Goal: Obtain resource: Download file/media

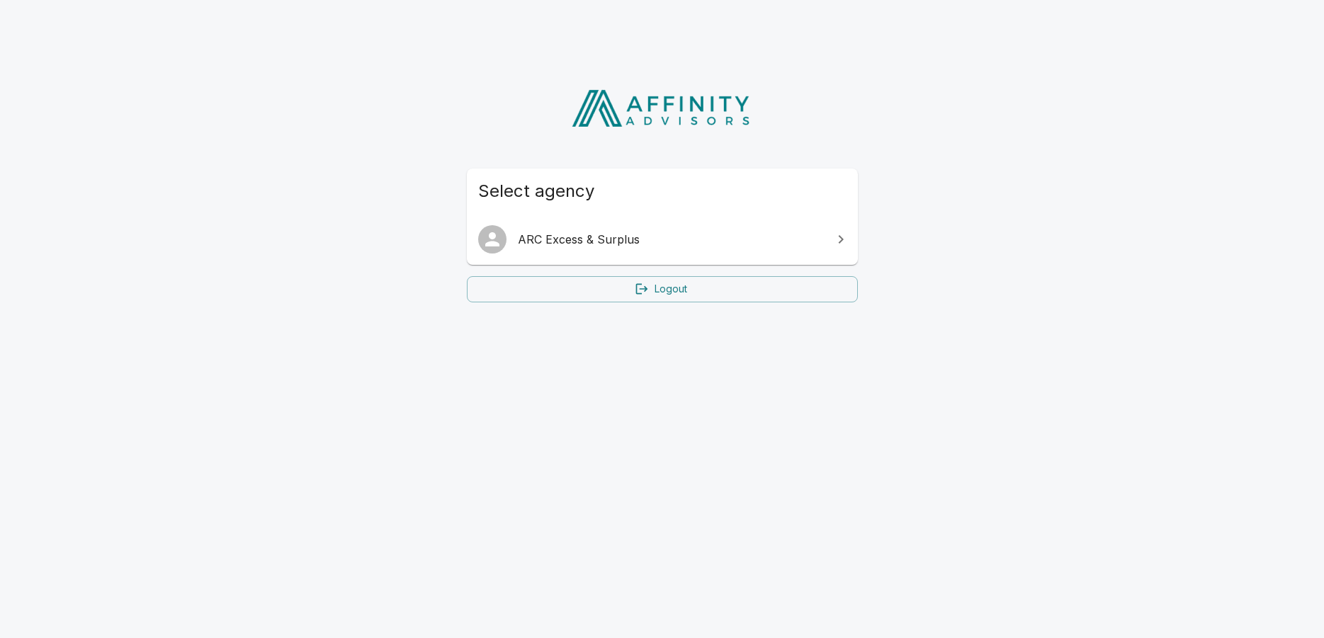
click at [585, 242] on span "ARC Excess & Surplus" at bounding box center [671, 239] width 306 height 17
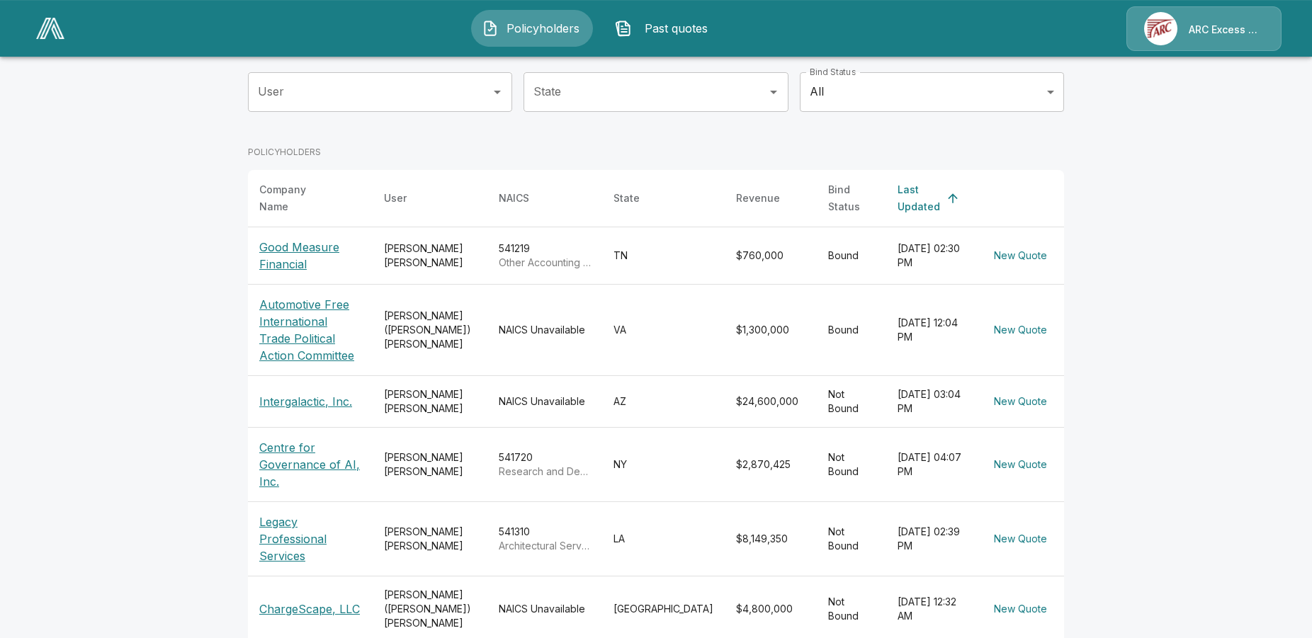
scroll to position [145, 0]
click at [293, 458] on p "Centre for Governance of AI, Inc." at bounding box center [310, 464] width 102 height 51
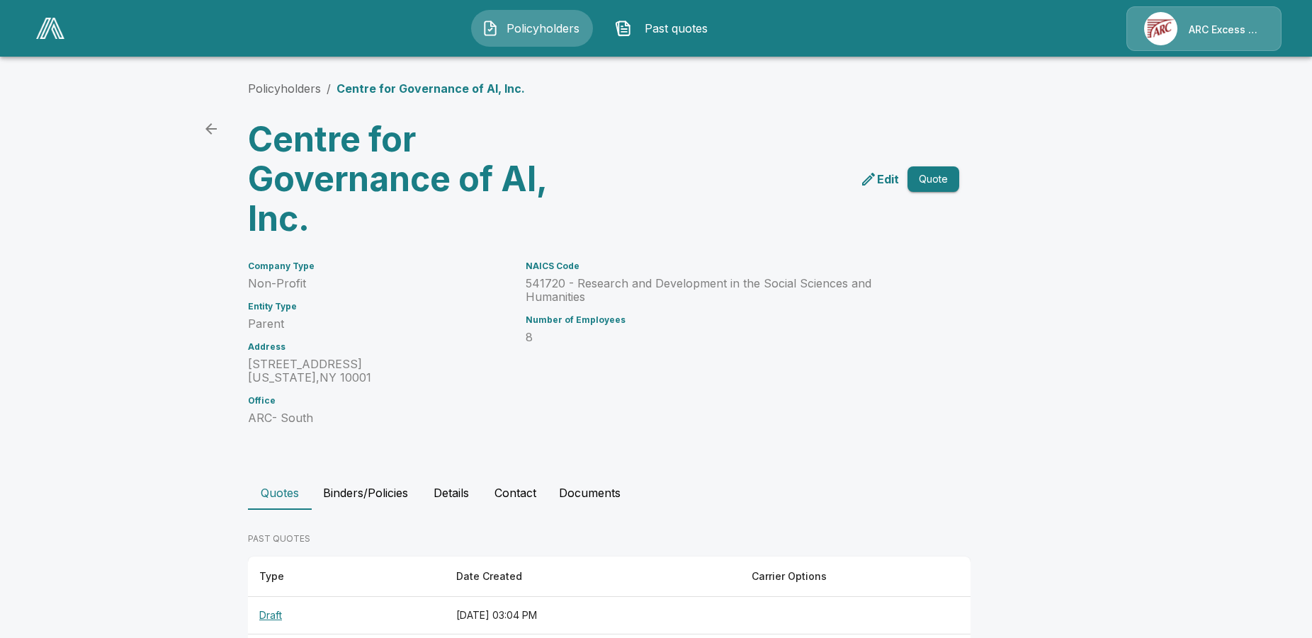
scroll to position [210, 0]
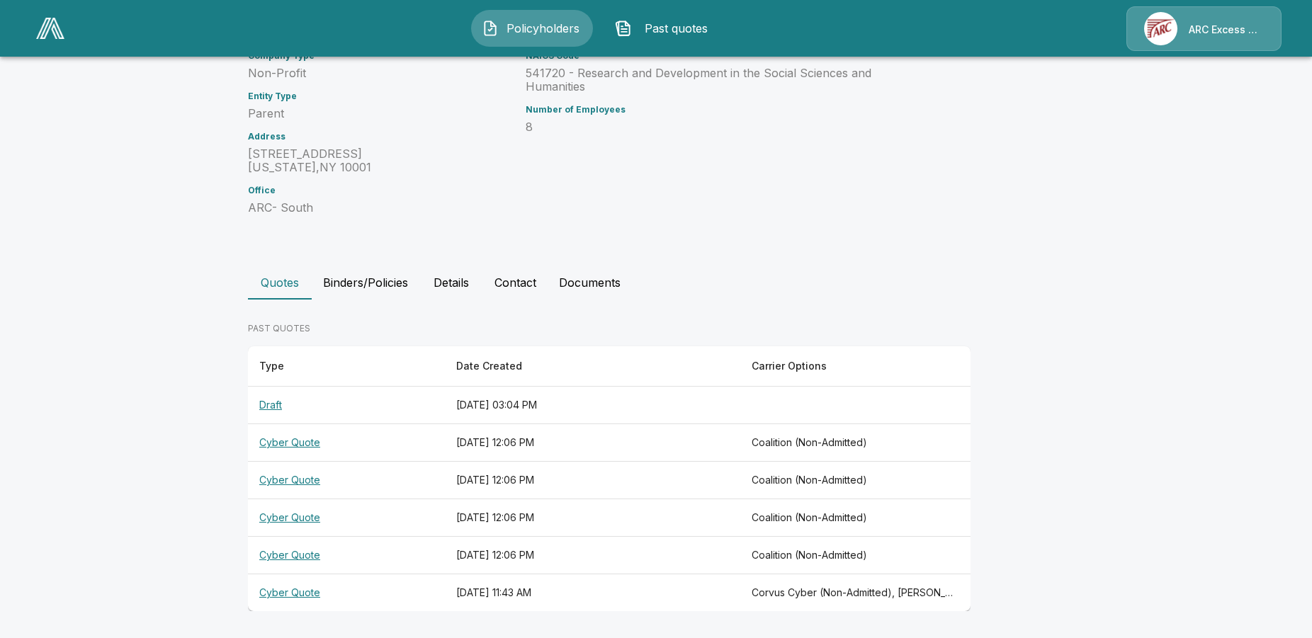
click at [290, 590] on th "Cyber Quote" at bounding box center [346, 594] width 197 height 38
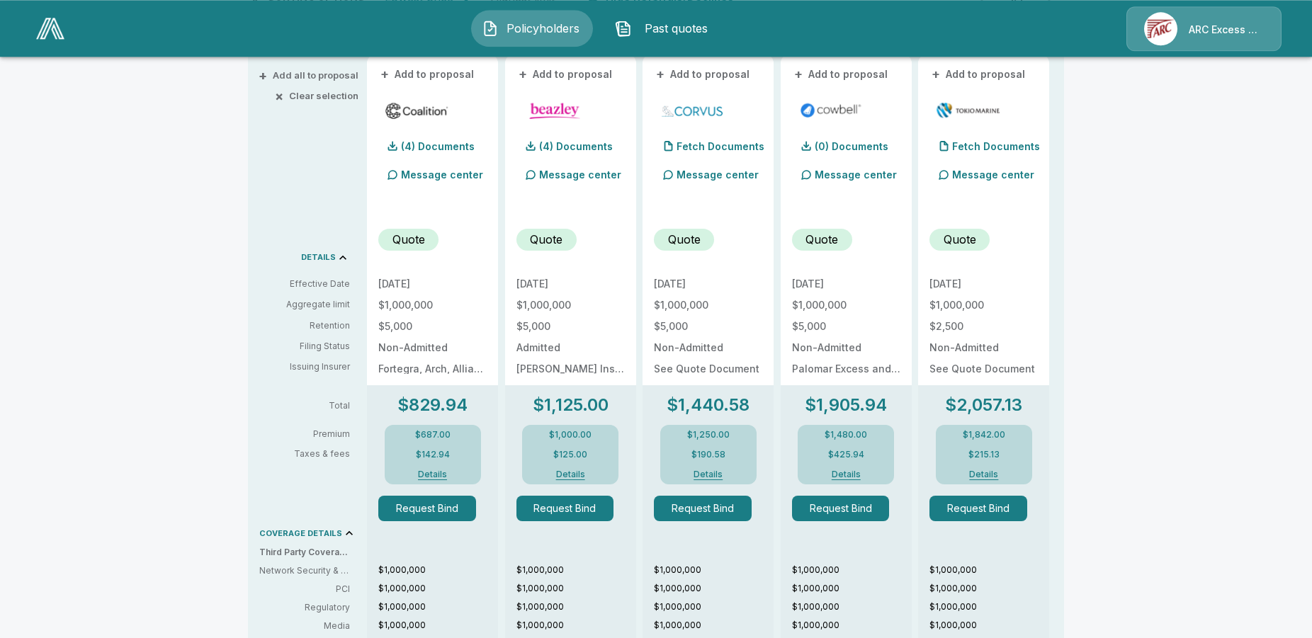
scroll to position [300, 0]
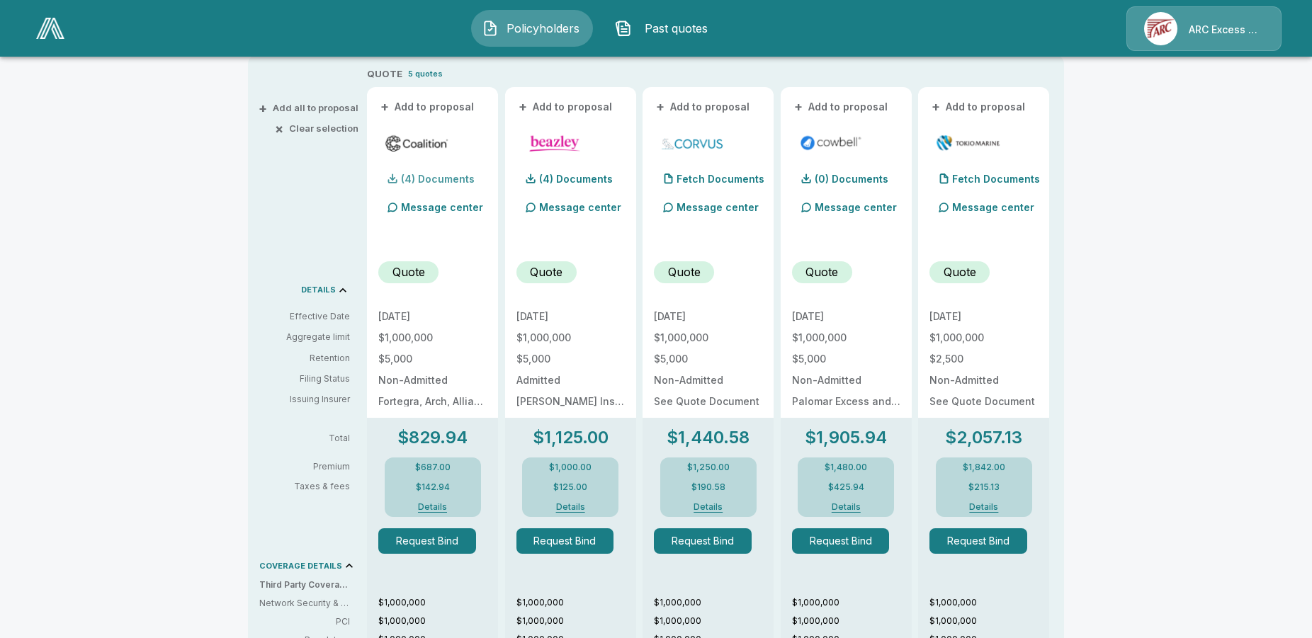
click at [437, 176] on p "(4) Documents" at bounding box center [438, 179] width 74 height 10
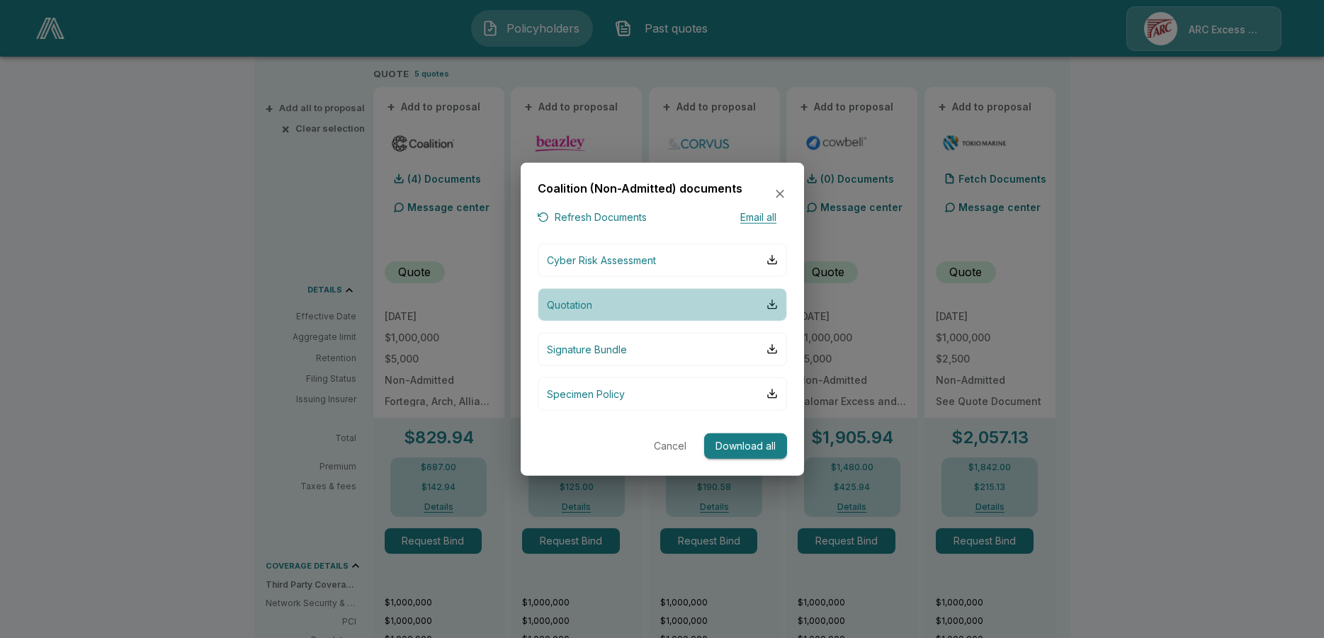
click at [582, 303] on p "Quotation" at bounding box center [569, 304] width 45 height 15
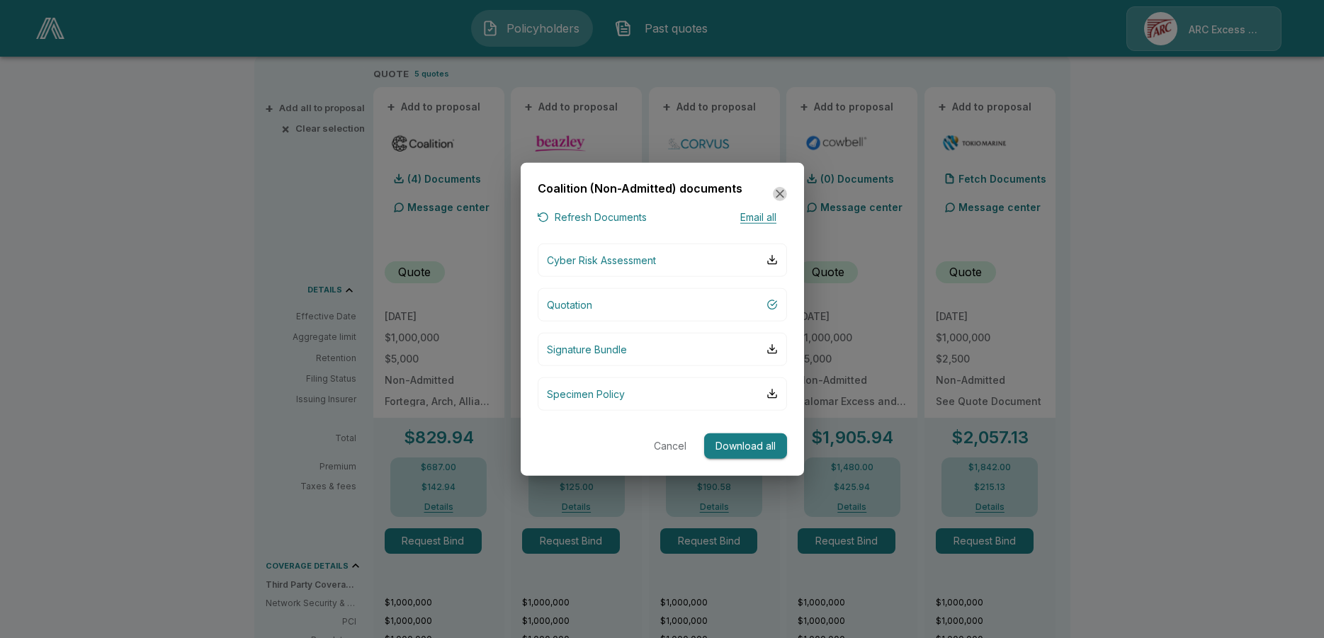
click at [775, 192] on icon "button" at bounding box center [780, 194] width 14 height 14
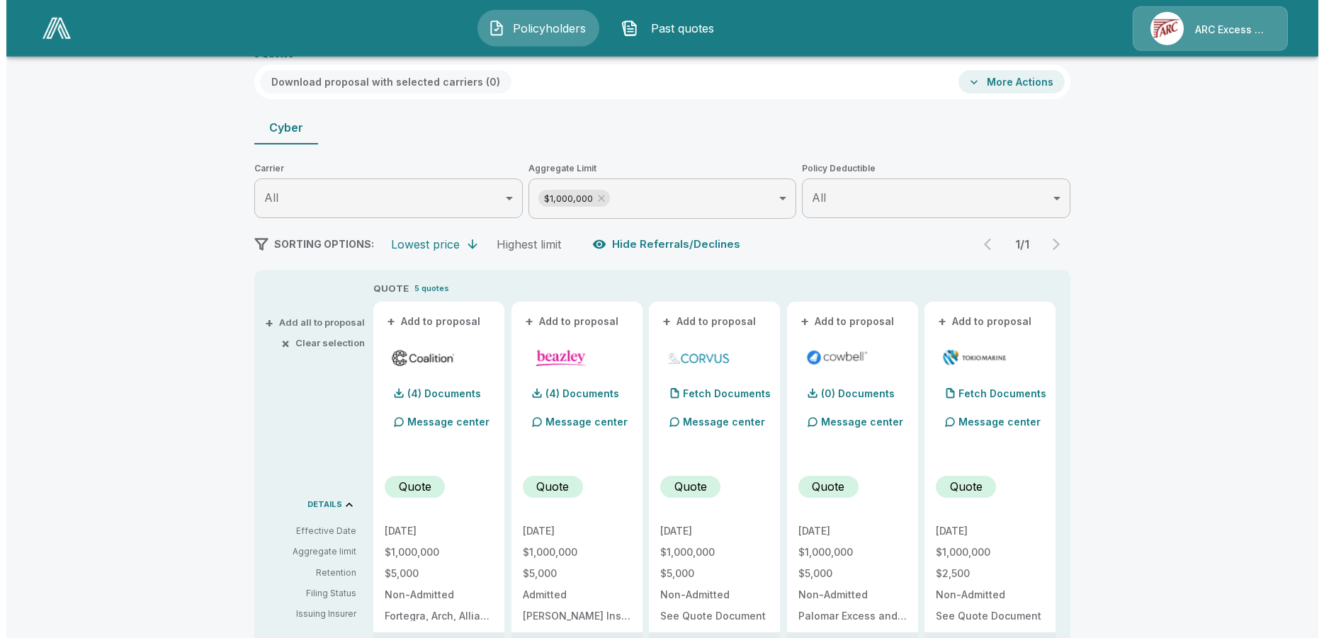
scroll to position [83, 0]
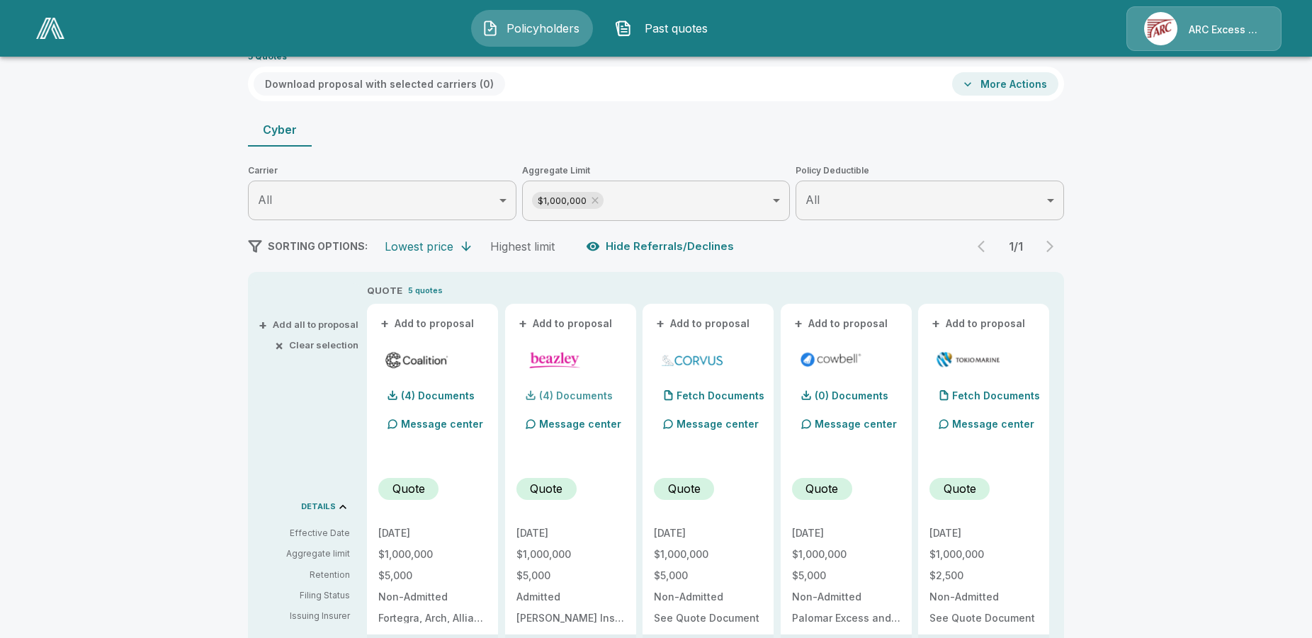
click at [562, 401] on div "(4) Documents" at bounding box center [565, 396] width 96 height 28
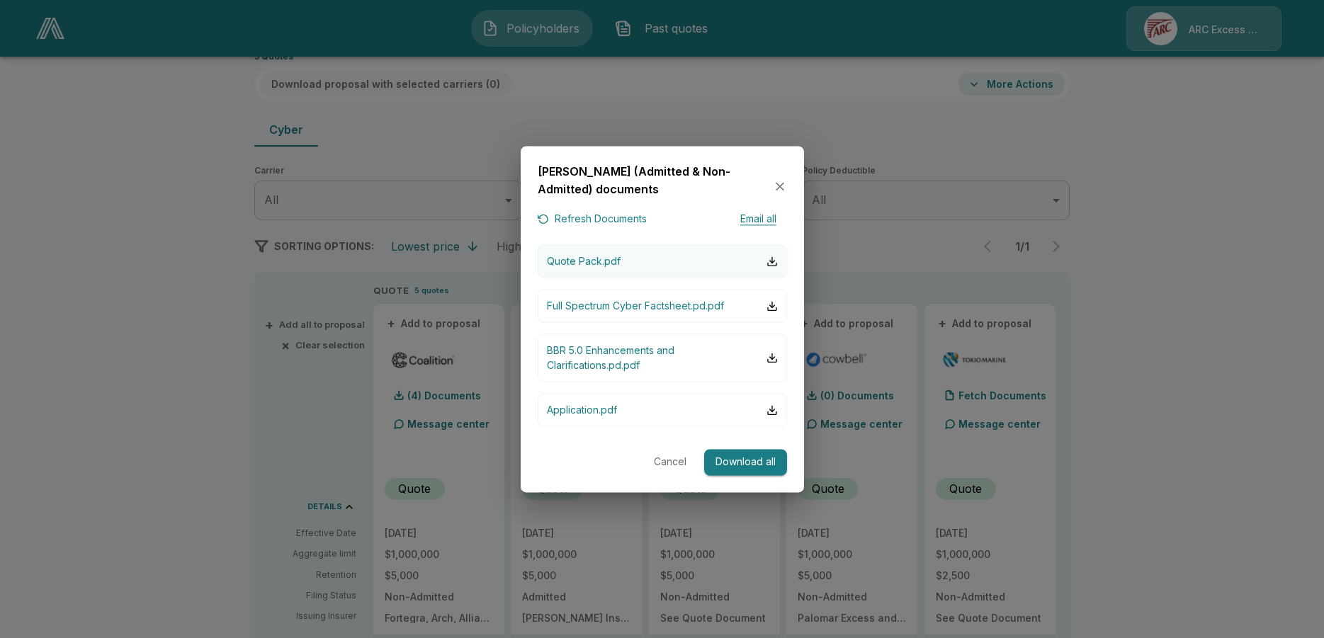
click at [590, 255] on p "Quote Pack.pdf" at bounding box center [584, 261] width 74 height 15
